Goal: Information Seeking & Learning: Learn about a topic

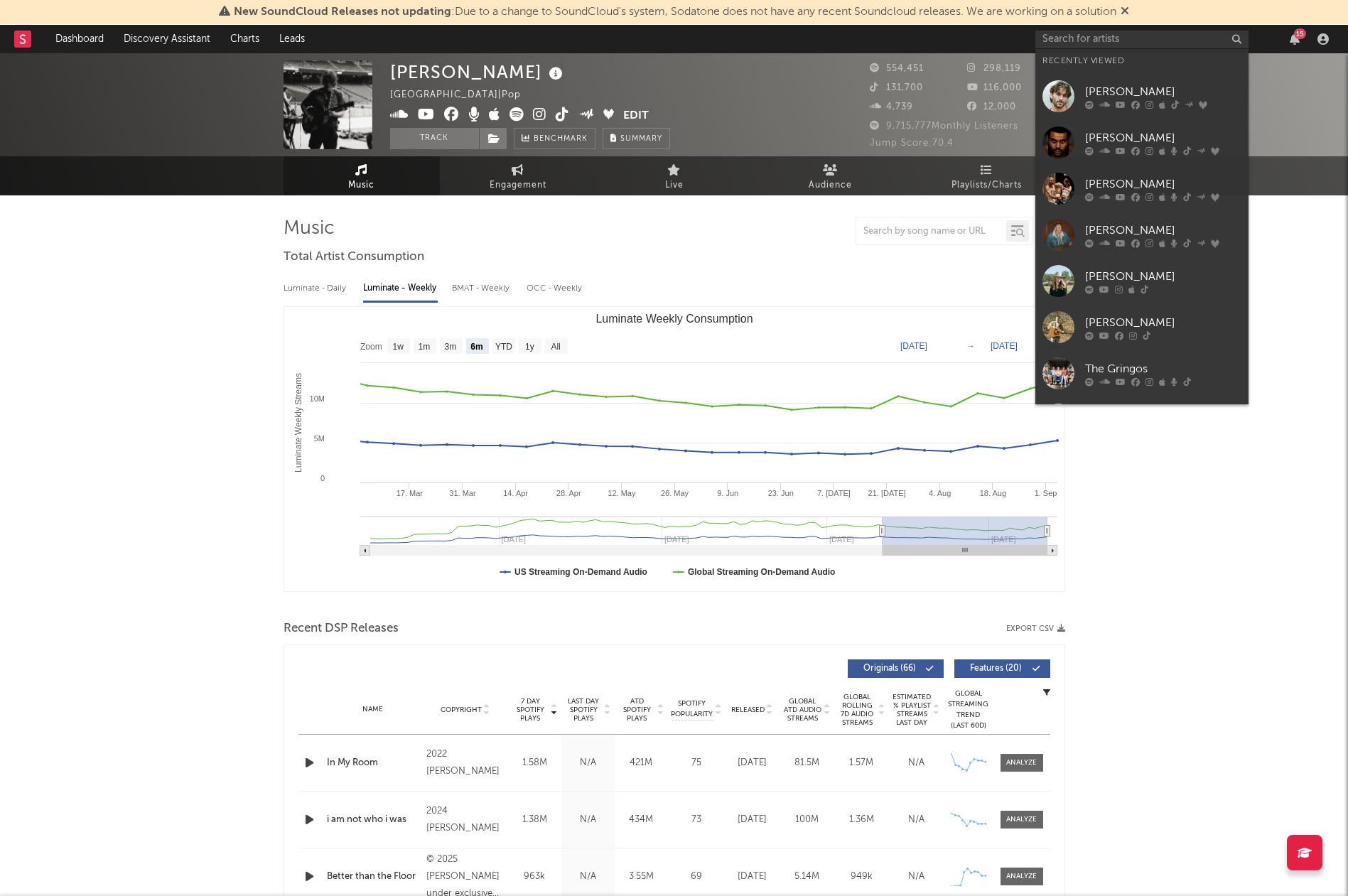
select select "6m"
click at [1141, 83] on div "[PERSON_NAME]" at bounding box center [1164, 91] width 157 height 17
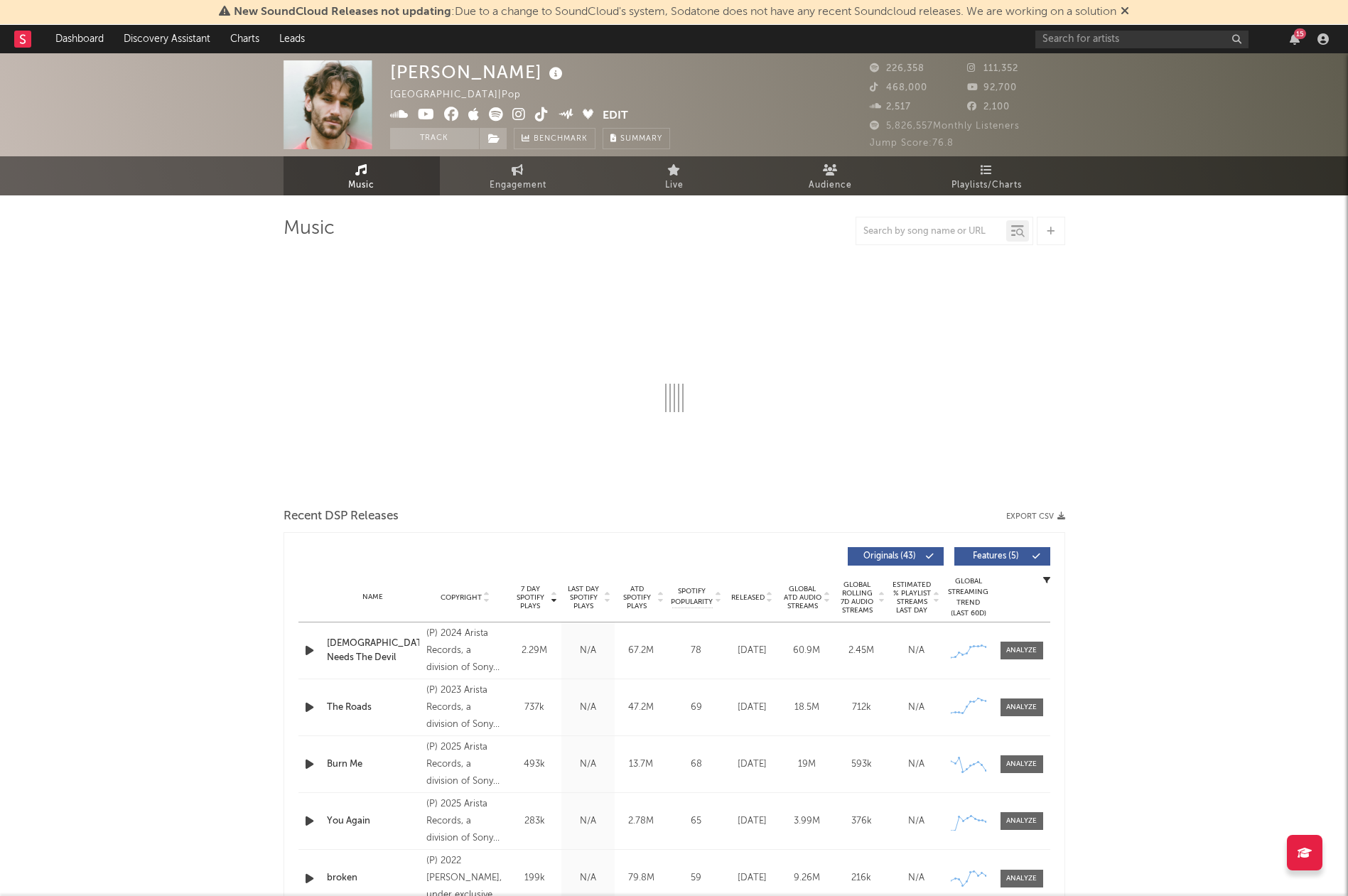
select select "6m"
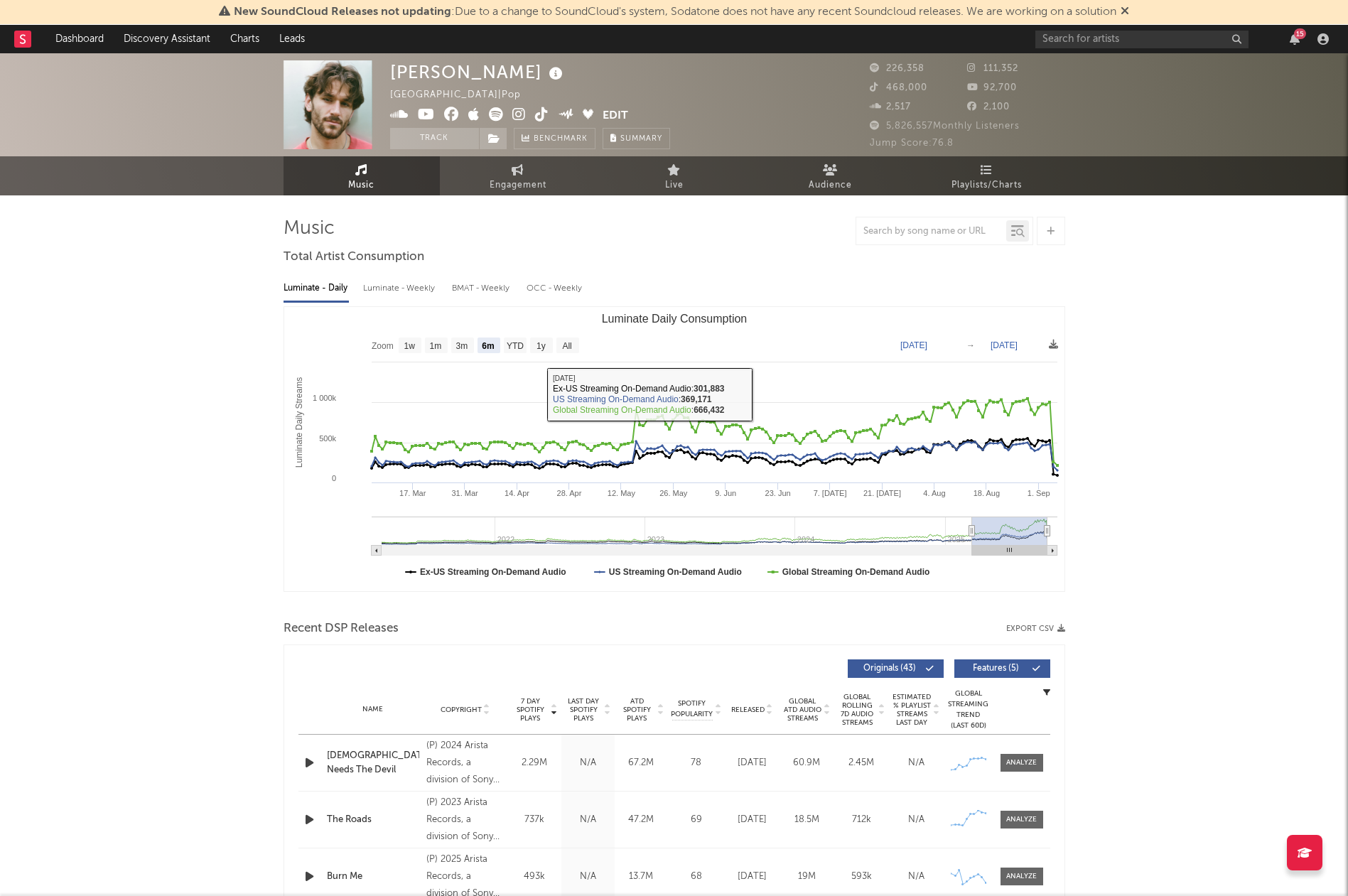
click at [410, 289] on div "Luminate - Weekly" at bounding box center [401, 288] width 74 height 24
select select "6m"
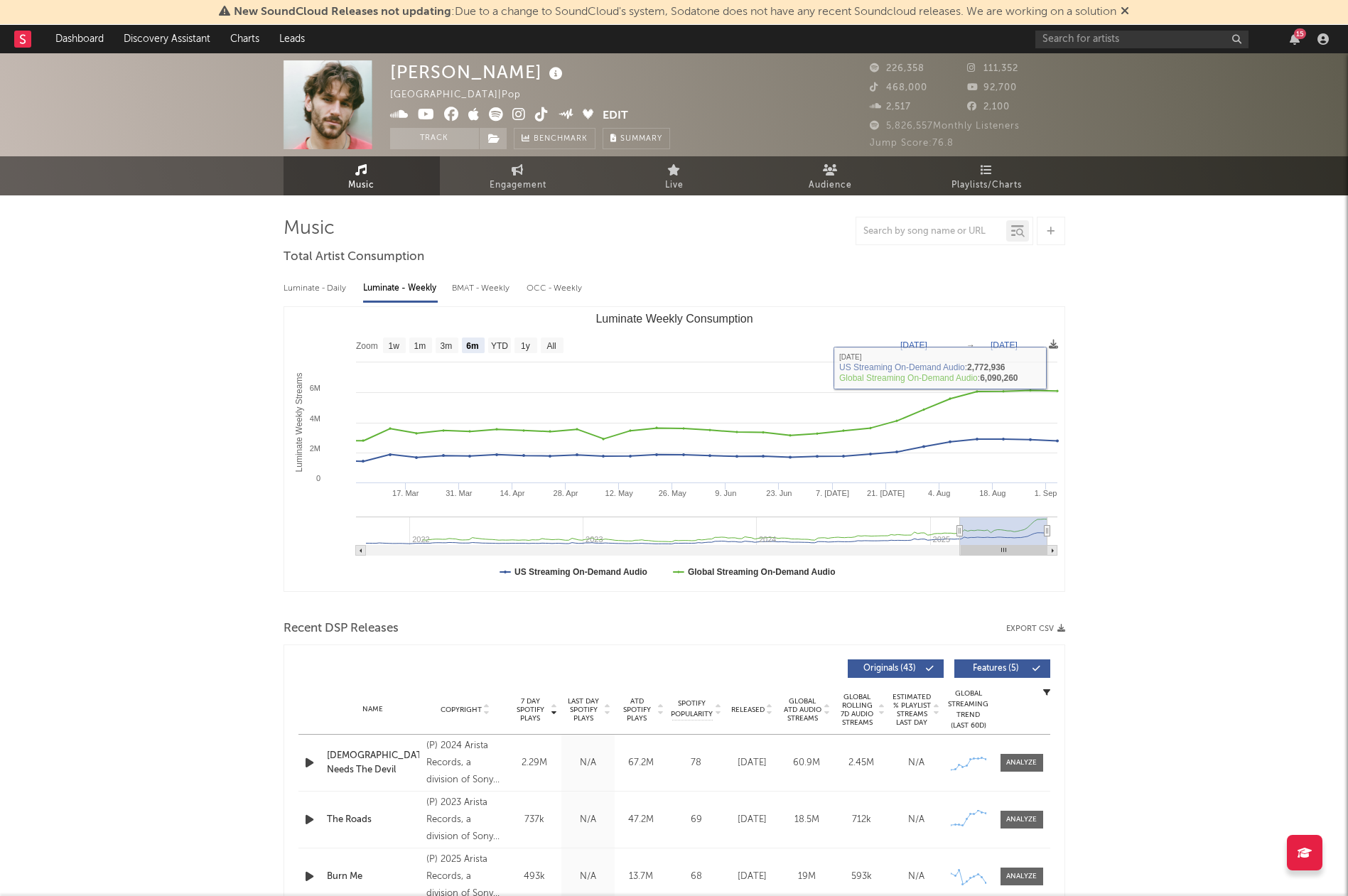
click at [1094, 51] on div "15" at bounding box center [1184, 38] width 299 height 28
click at [1098, 41] on input "text" at bounding box center [1142, 39] width 214 height 18
